Goal: Task Accomplishment & Management: Manage account settings

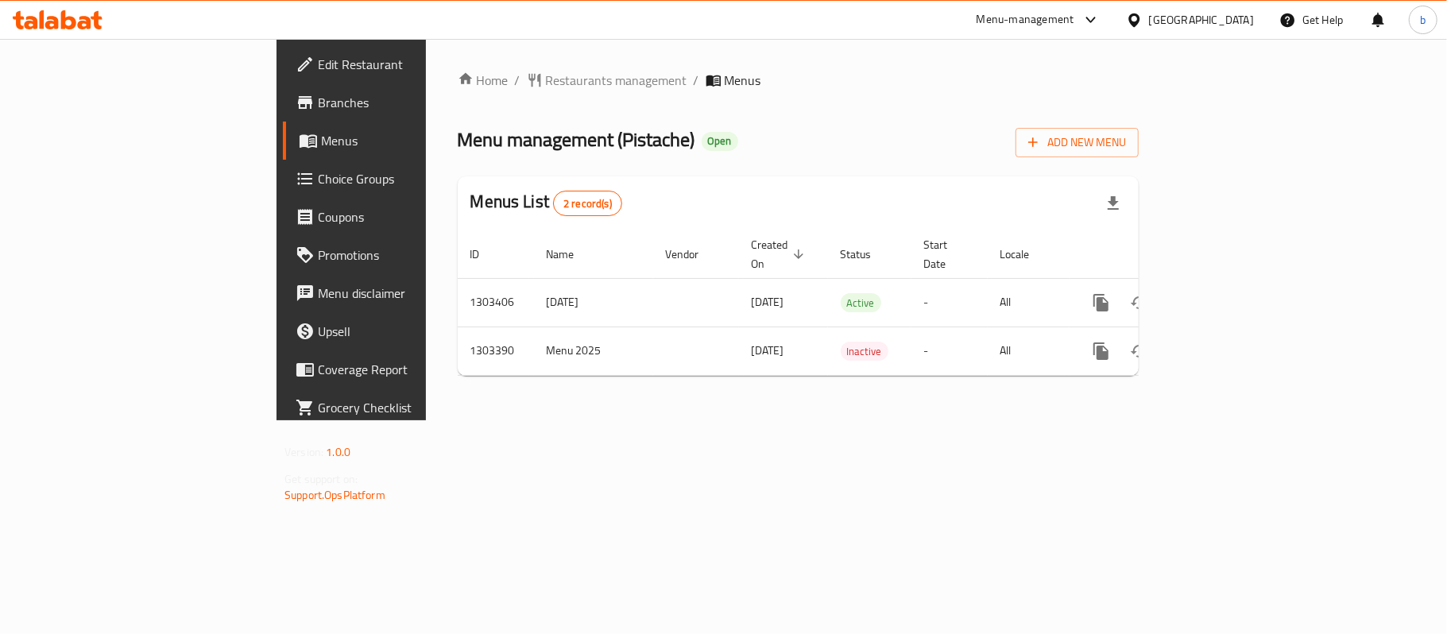
click at [1236, 23] on div "[GEOGRAPHIC_DATA]" at bounding box center [1201, 19] width 105 height 17
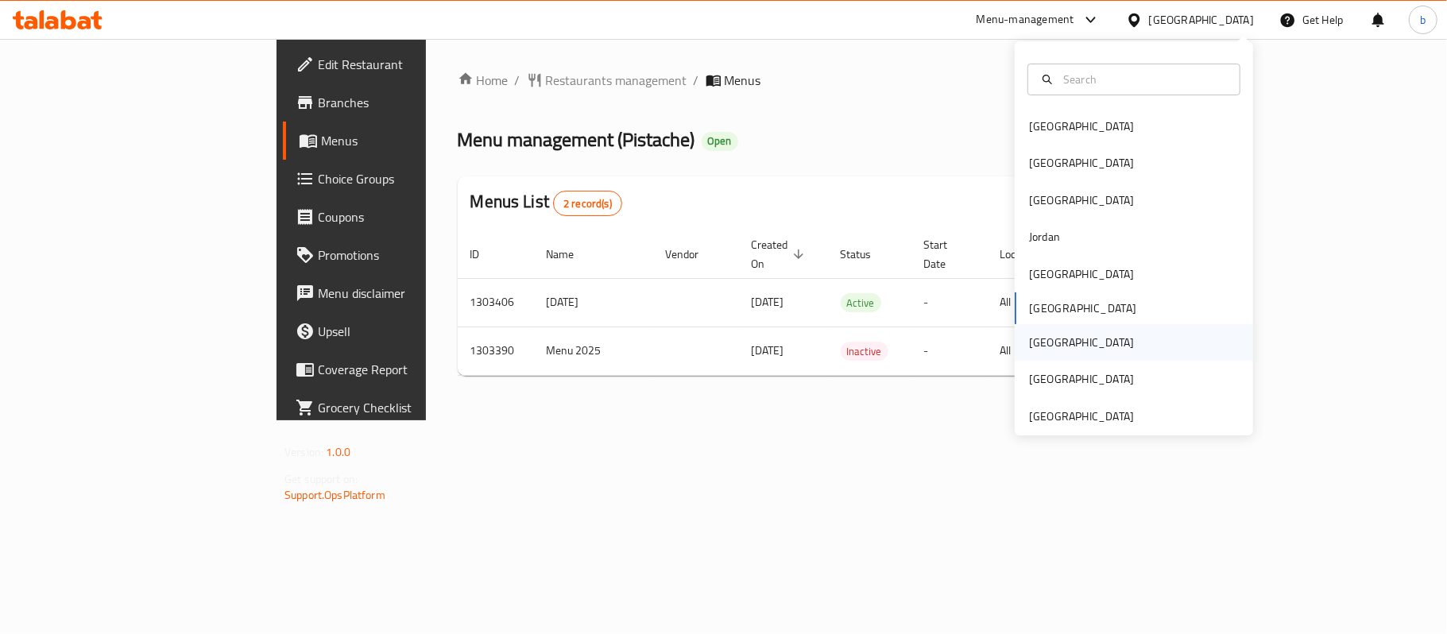
click at [1029, 341] on div "[GEOGRAPHIC_DATA]" at bounding box center [1081, 342] width 105 height 17
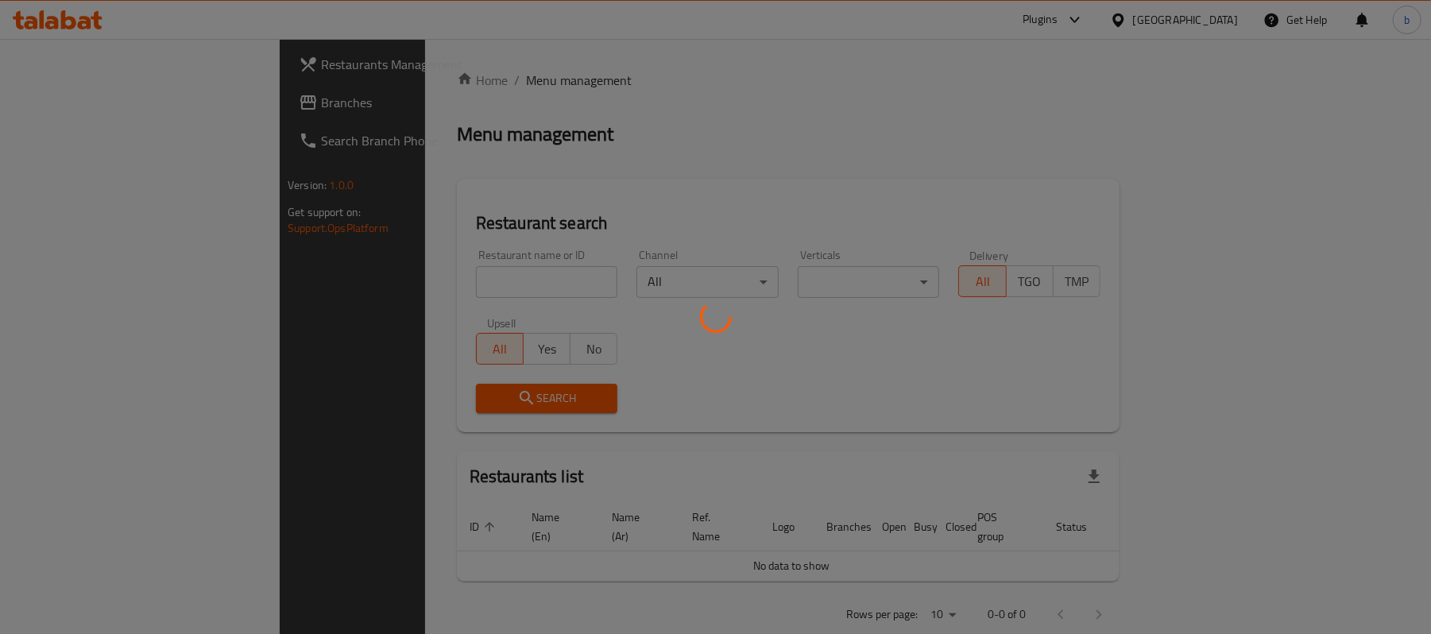
click at [76, 103] on div at bounding box center [715, 317] width 1431 height 634
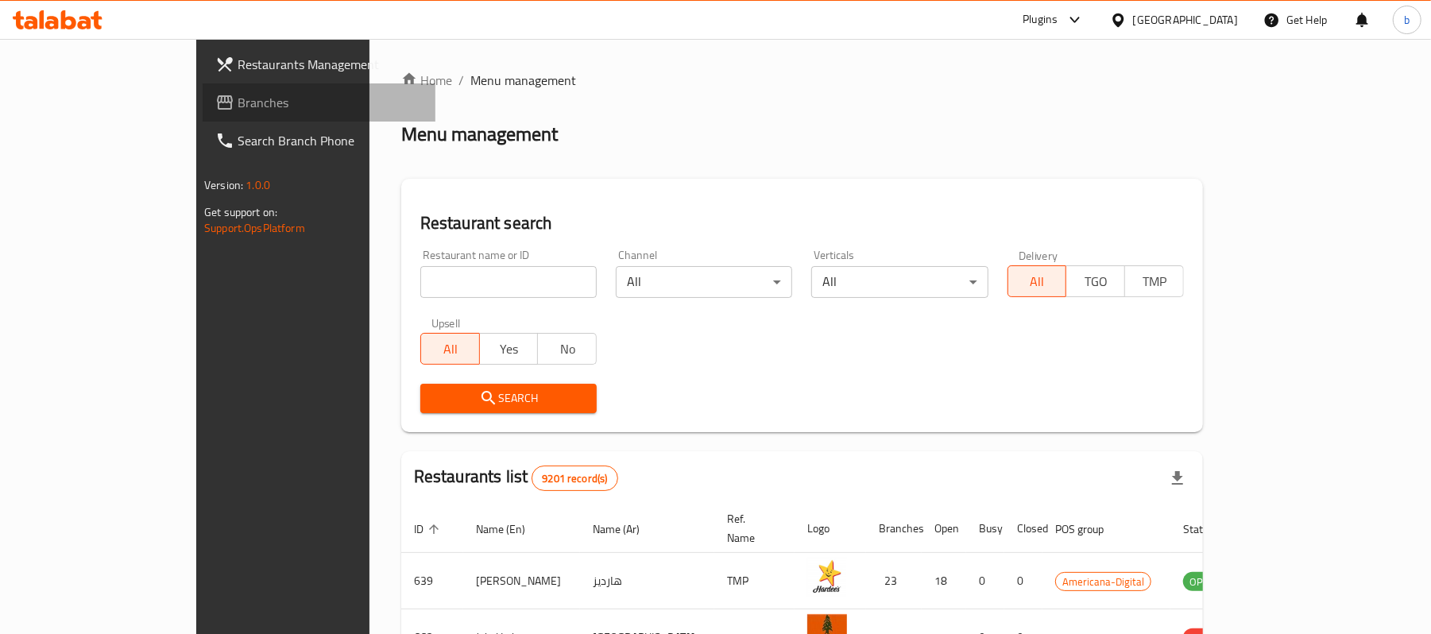
click at [238, 103] on span "Branches" at bounding box center [330, 102] width 185 height 19
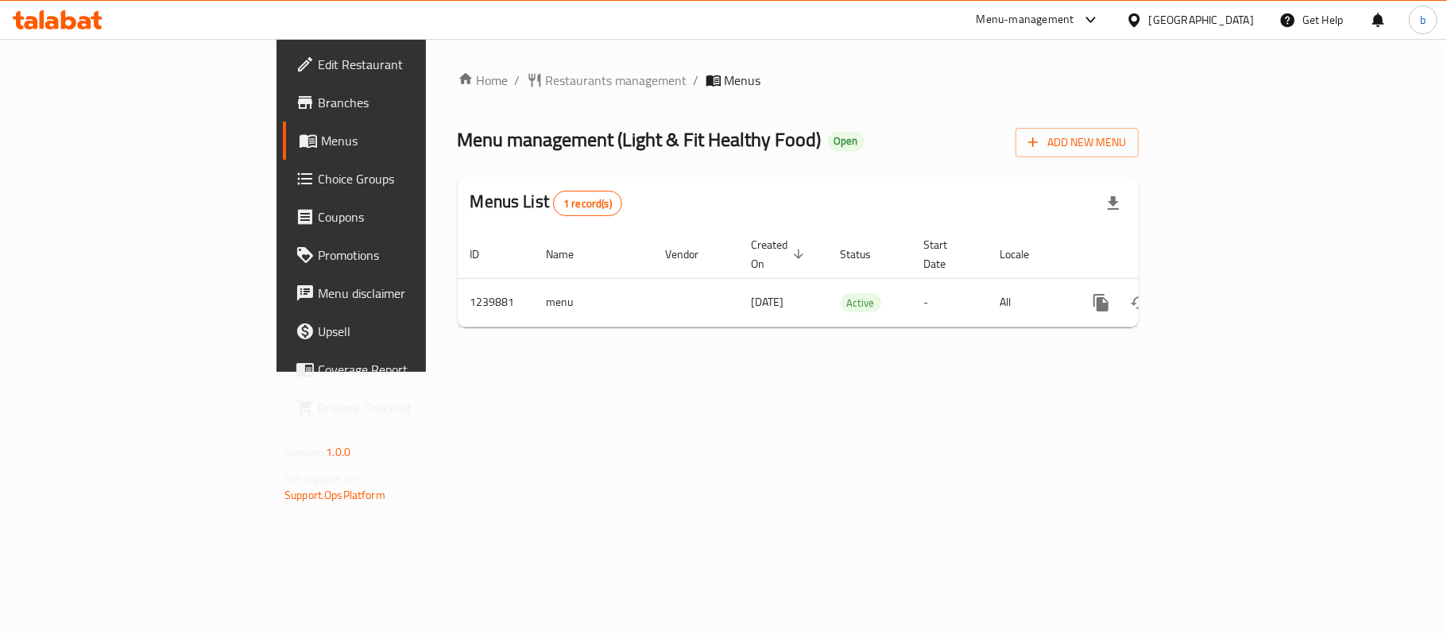
click at [318, 70] on span "Edit Restaurant" at bounding box center [411, 64] width 187 height 19
click at [318, 71] on span "Edit Restaurant" at bounding box center [411, 64] width 187 height 19
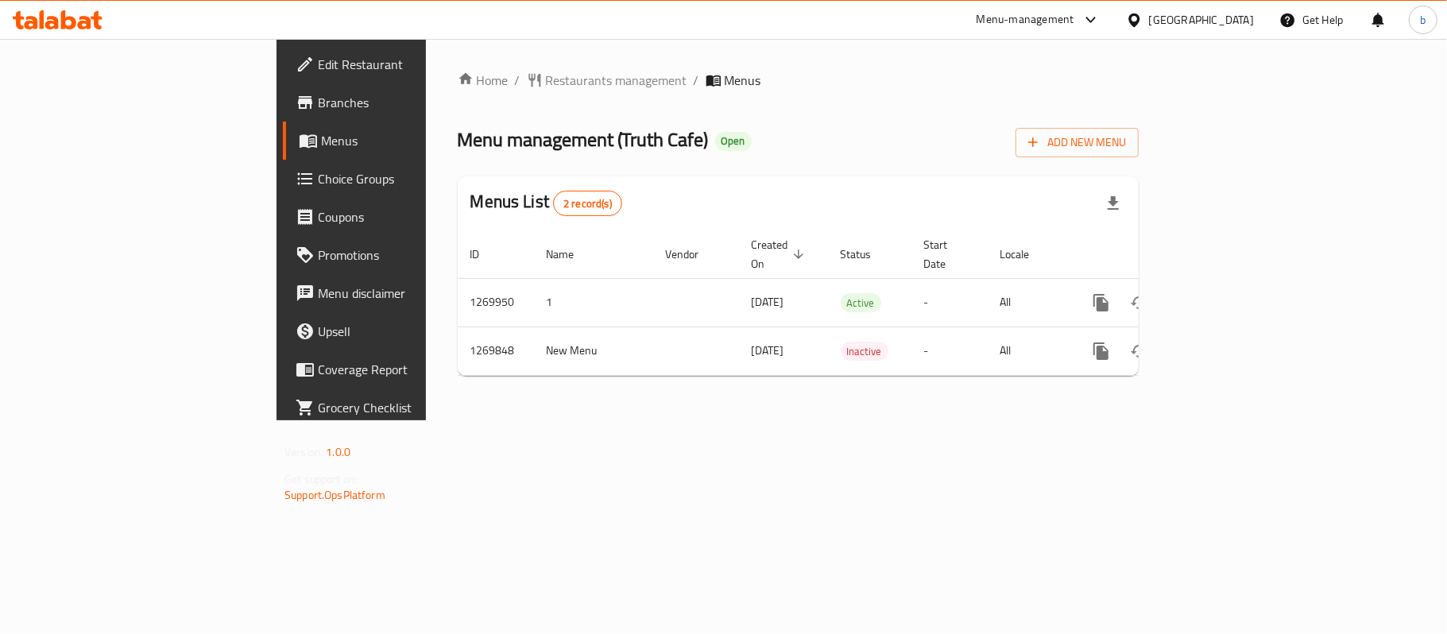
click at [89, 21] on icon at bounding box center [85, 23] width 14 height 14
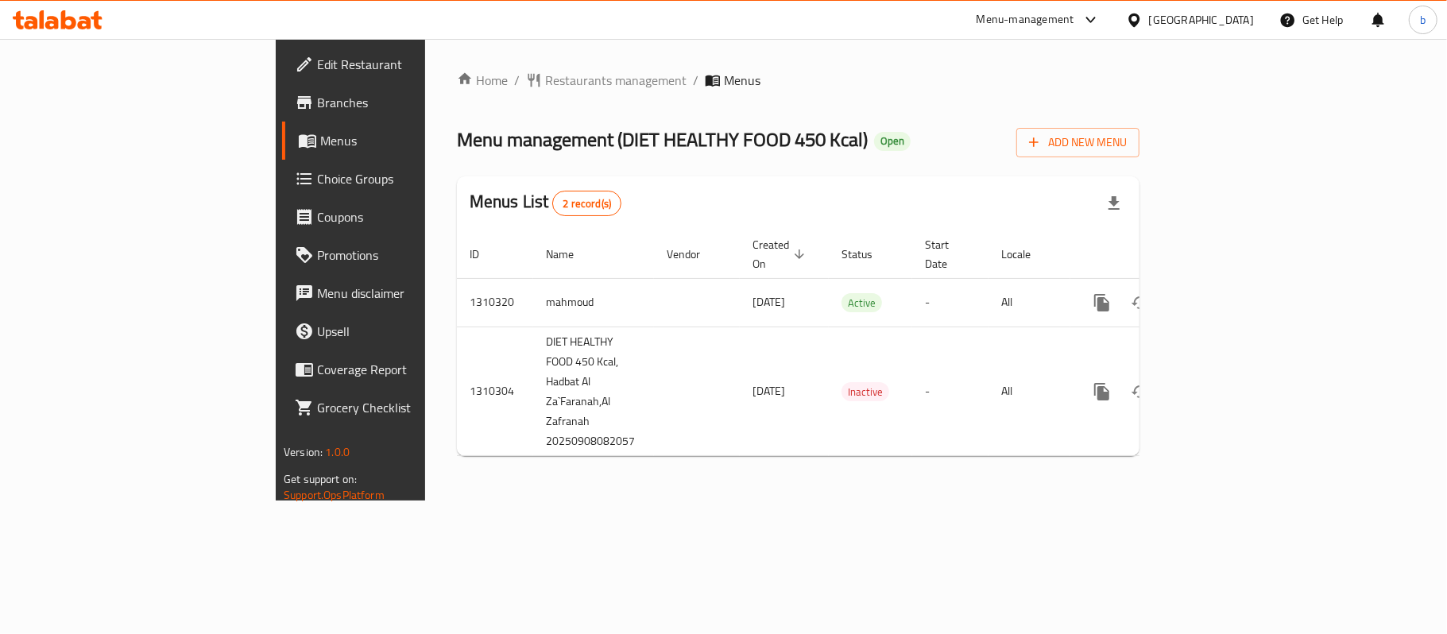
click at [1214, 24] on div "United Arab Emirates" at bounding box center [1201, 19] width 105 height 17
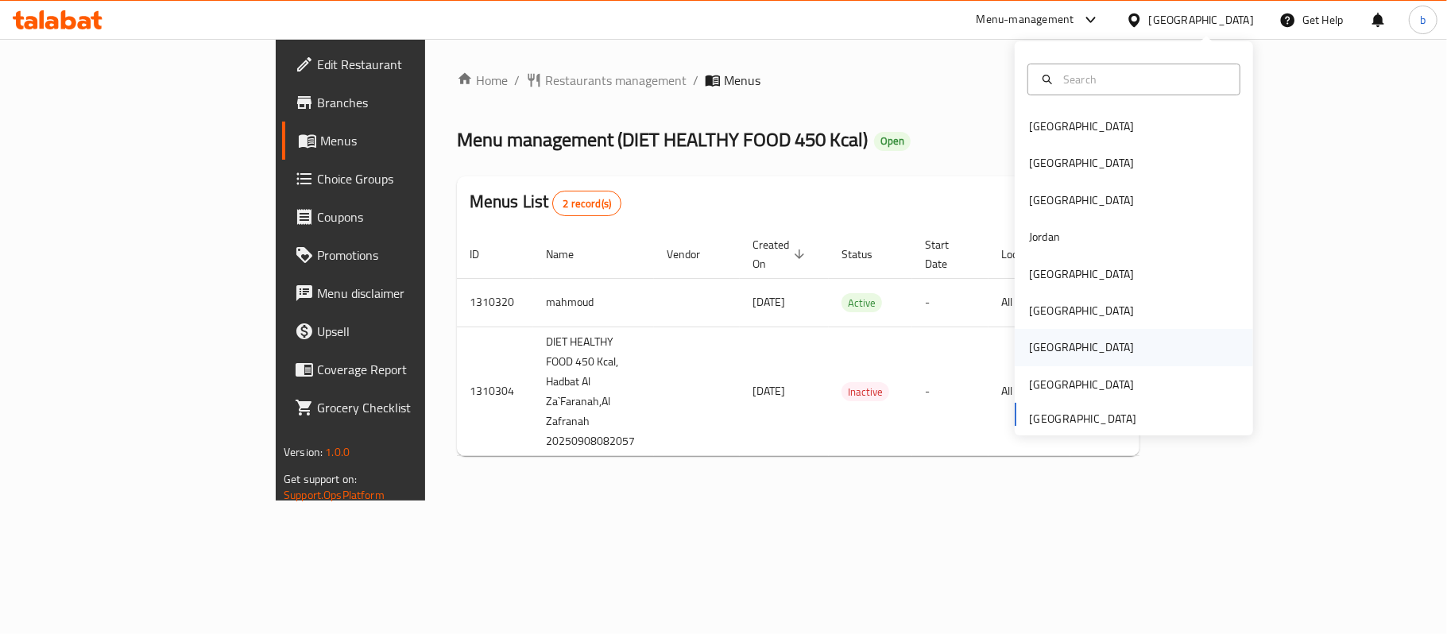
click at [1029, 356] on div "[GEOGRAPHIC_DATA]" at bounding box center [1081, 346] width 105 height 17
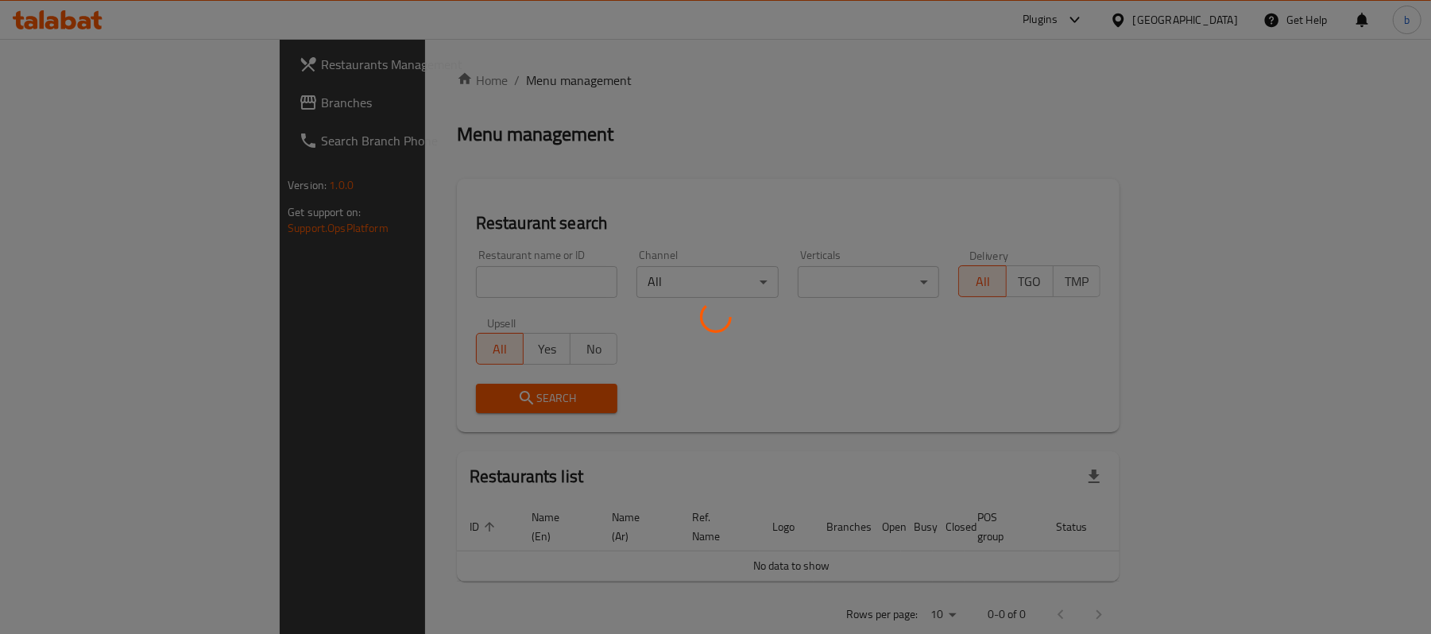
click at [77, 108] on div at bounding box center [715, 317] width 1431 height 634
click at [76, 102] on div at bounding box center [715, 317] width 1431 height 634
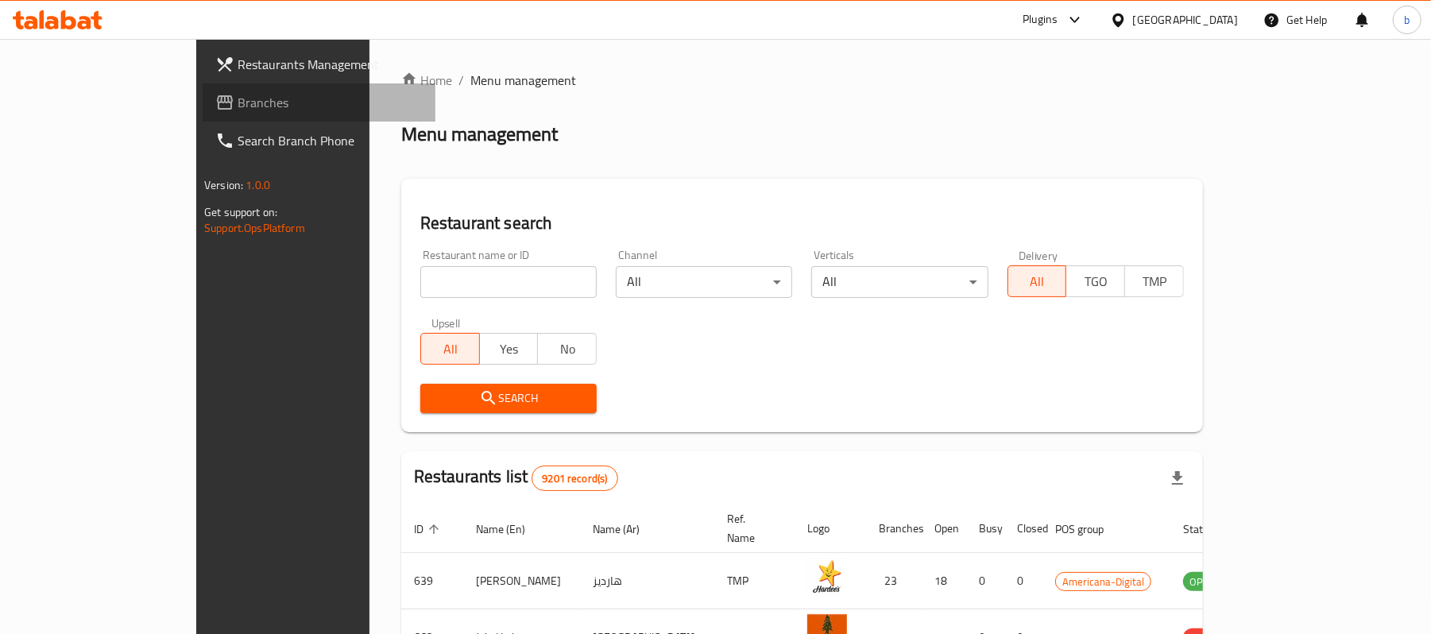
click at [238, 96] on span "Branches" at bounding box center [330, 102] width 185 height 19
